Goal: Navigation & Orientation: Find specific page/section

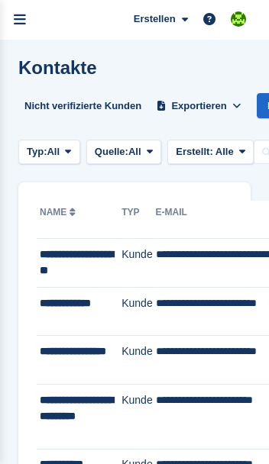
click at [28, 15] on link "menu" at bounding box center [20, 20] width 40 height 40
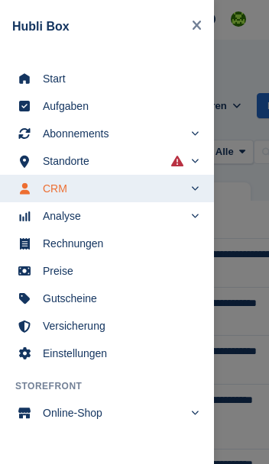
click at [88, 77] on span "Start" at bounding box center [117, 78] width 148 height 21
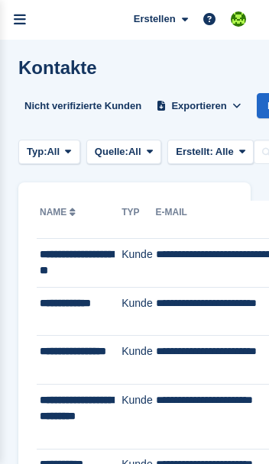
click at [24, 13] on icon "menu" at bounding box center [20, 20] width 12 height 14
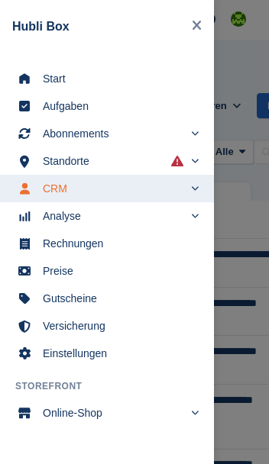
click at [50, 79] on span "Start" at bounding box center [117, 78] width 148 height 21
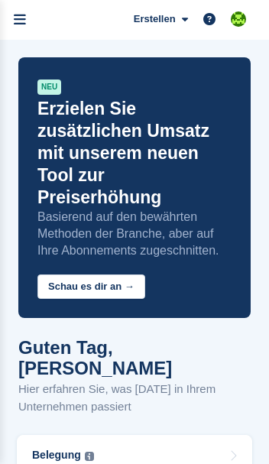
scroll to position [1, 0]
